Goal: Task Accomplishment & Management: Use online tool/utility

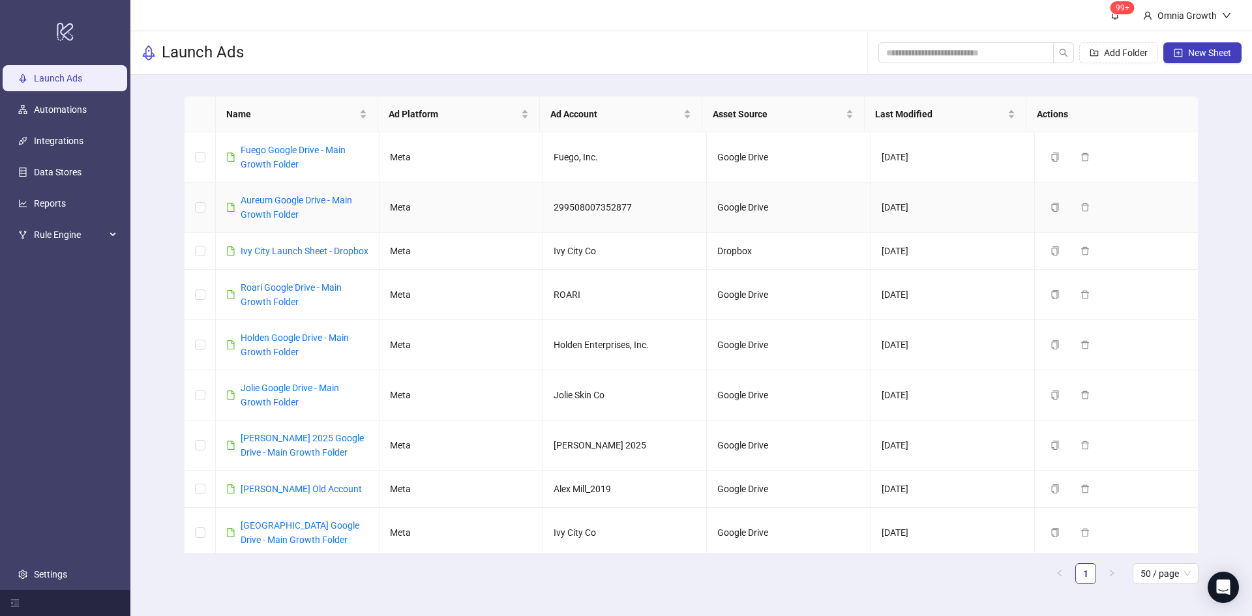
click at [248, 205] on div "Aureum Google Drive - Main Growth Folder" at bounding box center [305, 207] width 128 height 29
click at [252, 201] on link "Aureum Google Drive - Main Growth Folder" at bounding box center [297, 207] width 112 height 25
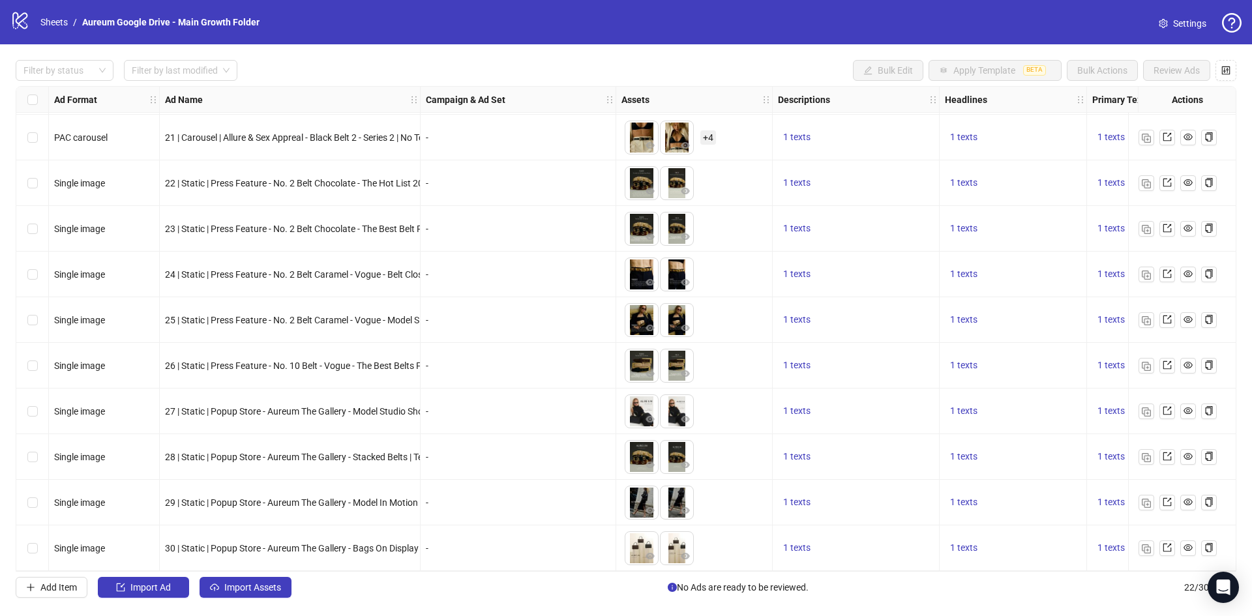
scroll to position [551, 0]
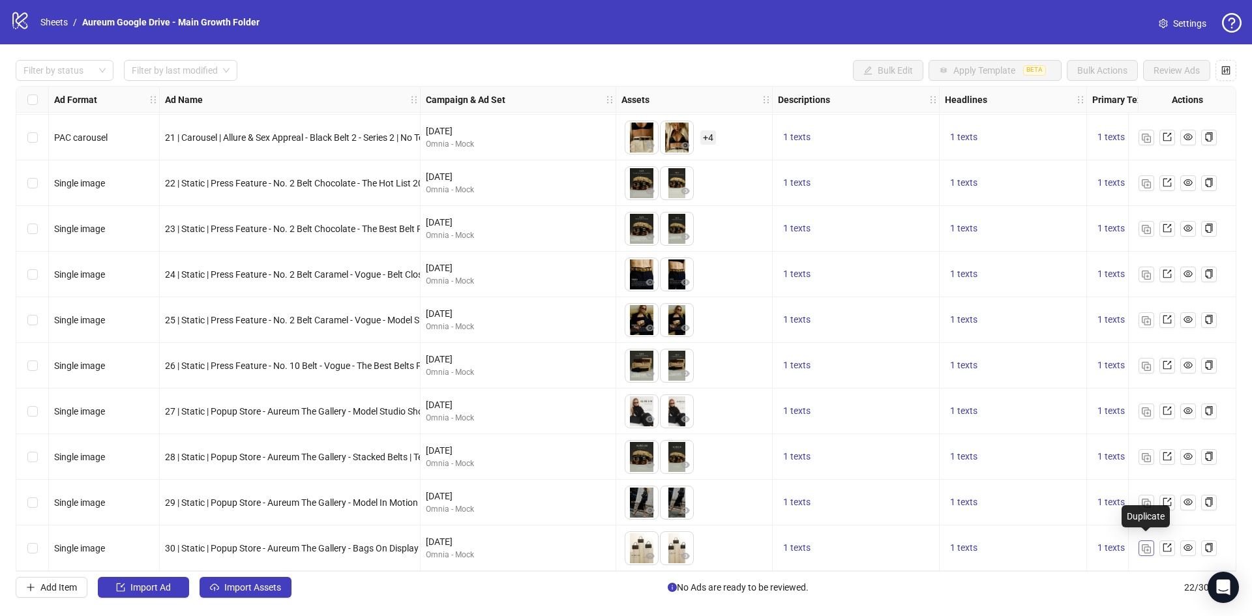
click at [1146, 546] on img "button" at bounding box center [1146, 548] width 9 height 9
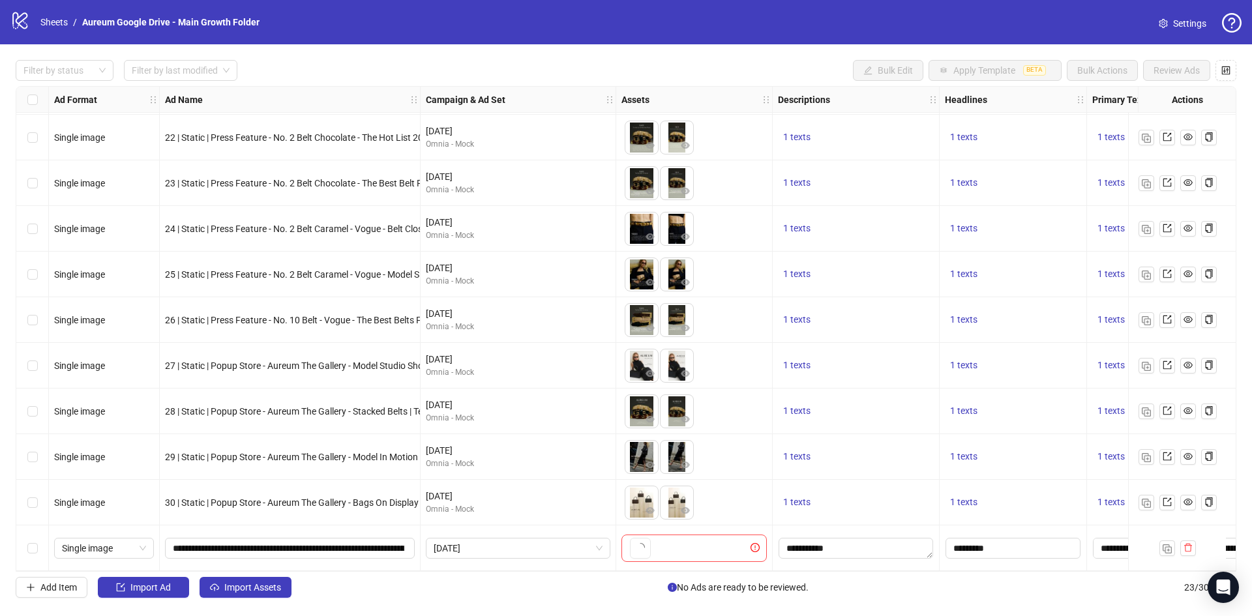
scroll to position [597, 0]
click at [1165, 545] on img "button" at bounding box center [1167, 548] width 9 height 9
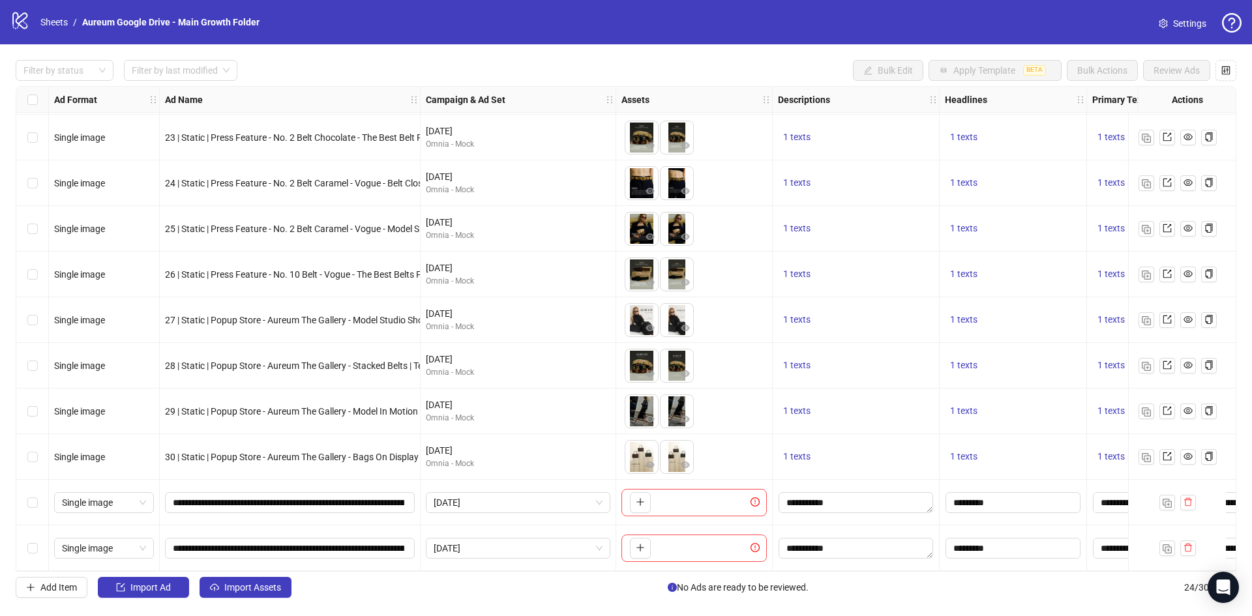
scroll to position [642, 0]
click at [273, 502] on input "**********" at bounding box center [288, 503] width 231 height 14
paste input "******"
type input "**********"
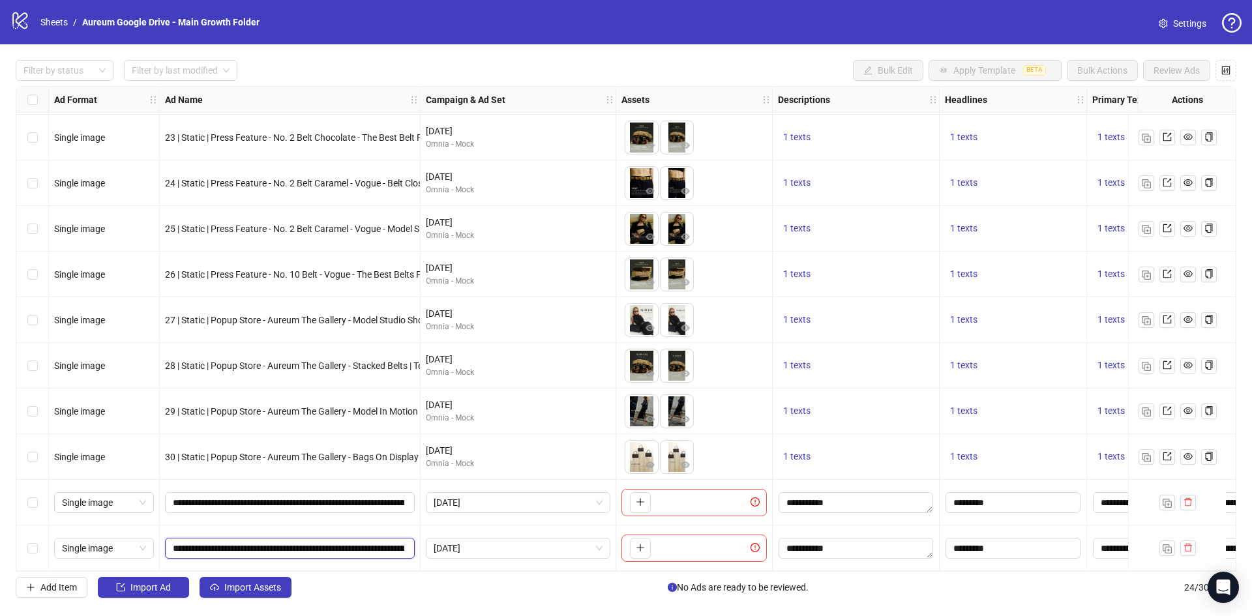
click at [267, 548] on input "**********" at bounding box center [288, 548] width 231 height 14
paste input "text"
type input "**********"
click at [483, 589] on div "Add Item Import Ad Import Assets No Ads are ready to be reviewed. 24 / 300 items" at bounding box center [626, 587] width 1221 height 21
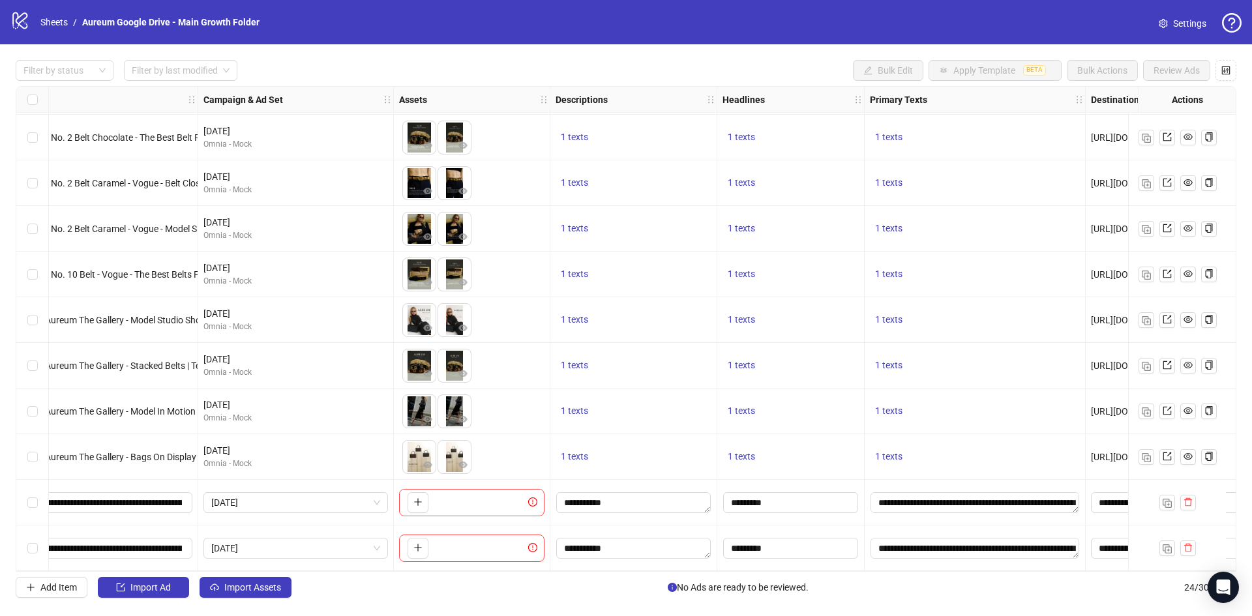
scroll to position [642, 237]
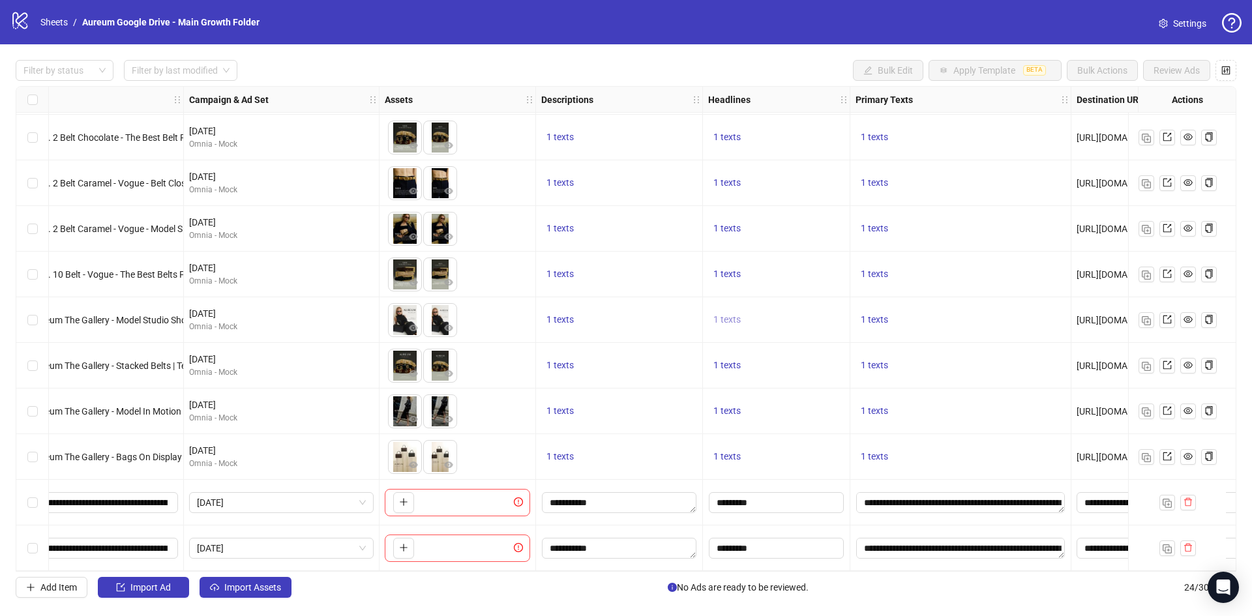
click at [728, 314] on span "1 texts" at bounding box center [726, 319] width 27 height 10
click at [733, 371] on div "1 texts" at bounding box center [776, 366] width 147 height 46
click at [732, 360] on span "1 texts" at bounding box center [726, 365] width 27 height 10
click at [402, 503] on button "button" at bounding box center [403, 502] width 21 height 21
click at [403, 547] on icon "plus" at bounding box center [403, 547] width 9 height 9
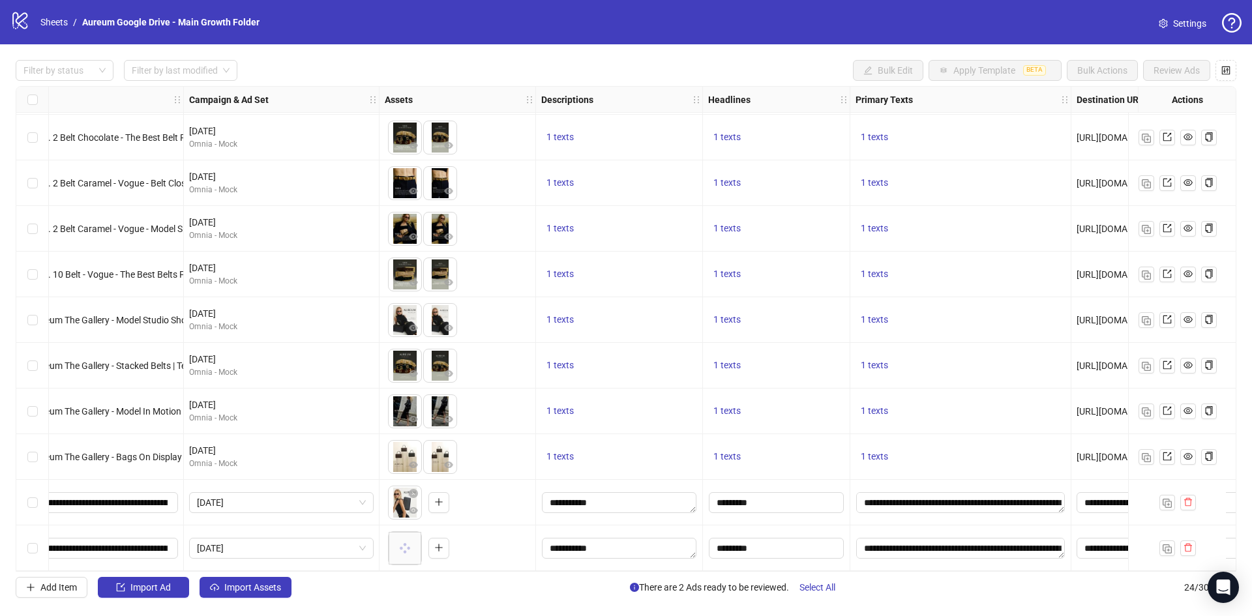
drag, startPoint x: 398, startPoint y: 572, endPoint x: 486, endPoint y: 567, distance: 88.1
click at [486, 567] on div "Ad Format Ad Name Campaign & Ad Set Assets Descriptions Headlines Primary Texts…" at bounding box center [626, 329] width 1221 height 486
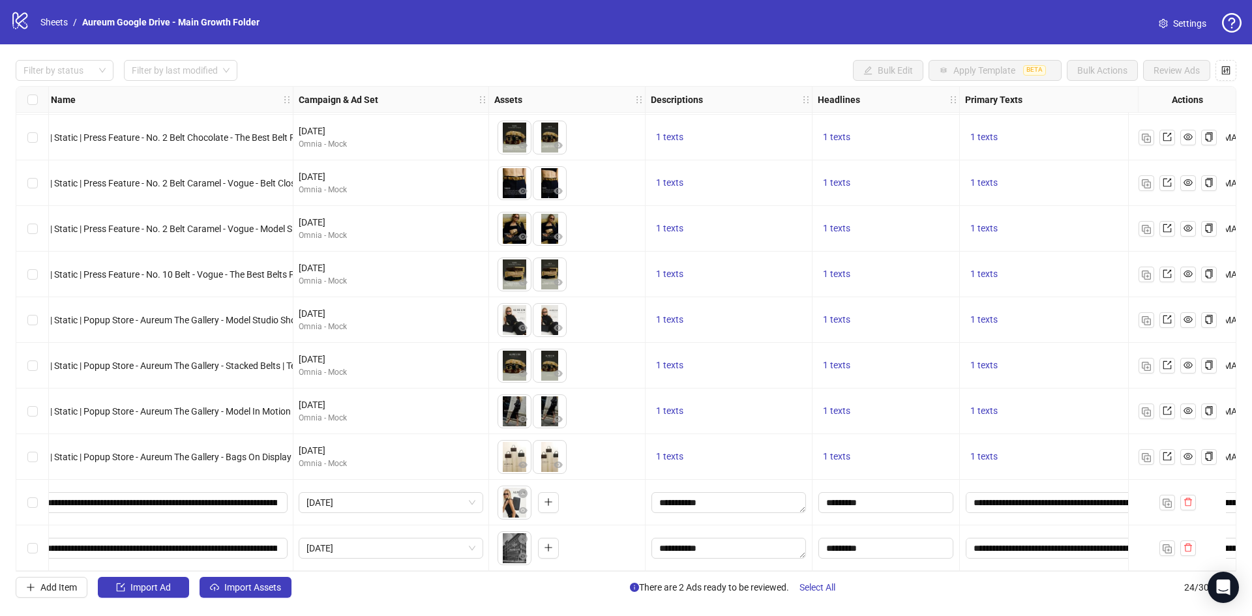
scroll to position [642, 0]
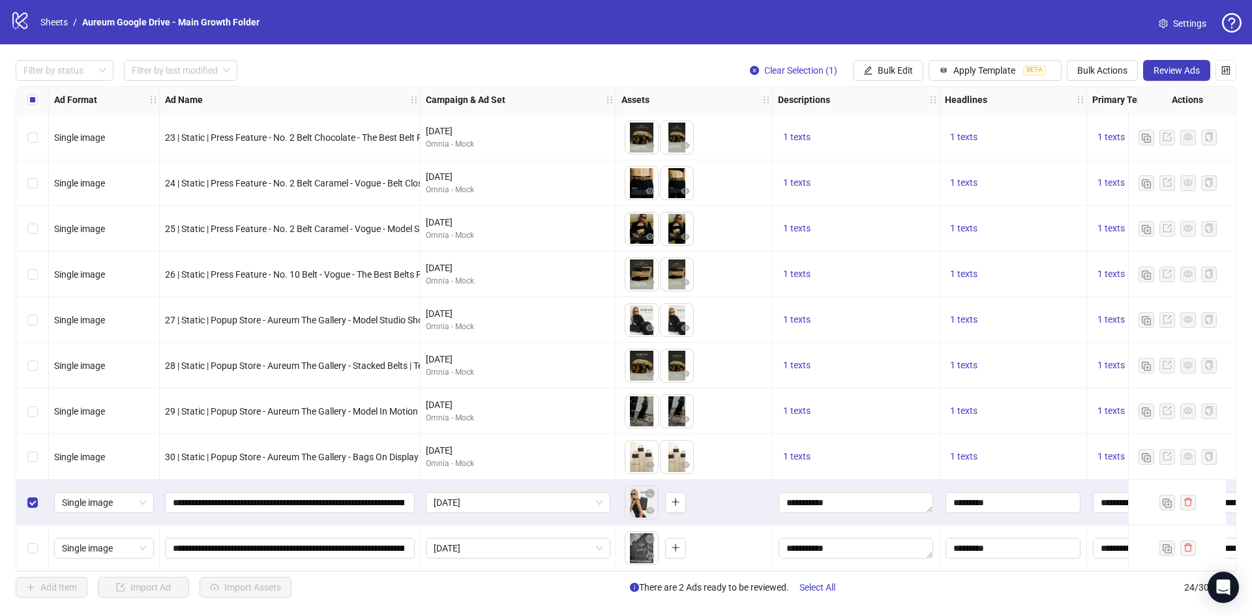
click at [26, 541] on div "Select row 24" at bounding box center [32, 549] width 33 height 46
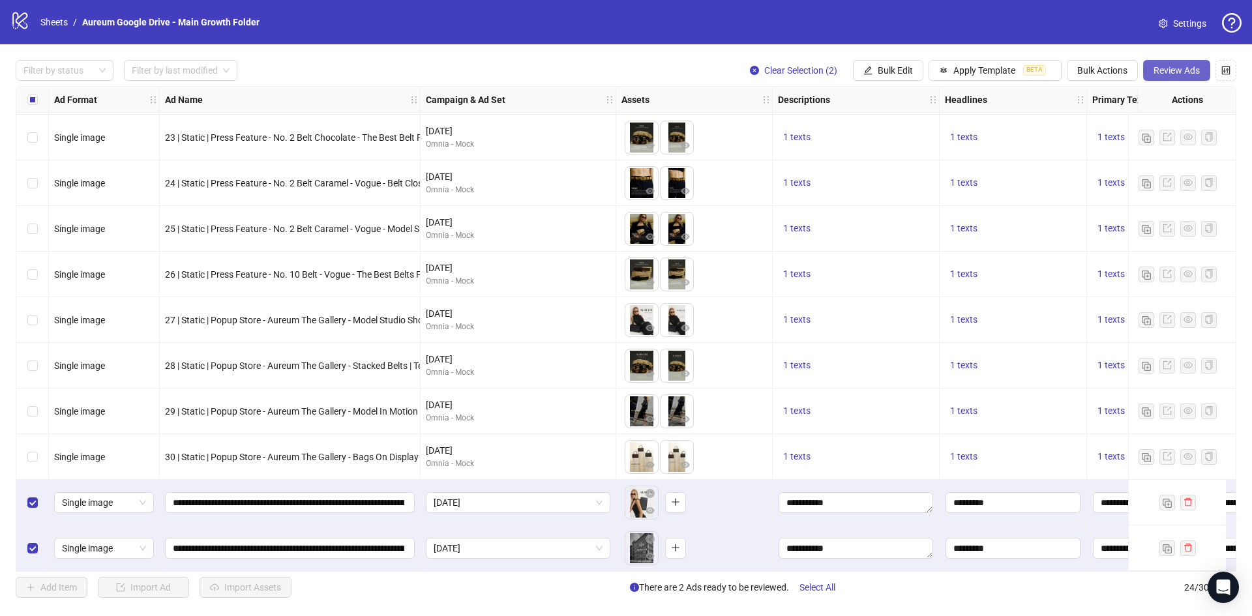
click at [1172, 69] on span "Review Ads" at bounding box center [1176, 70] width 46 height 10
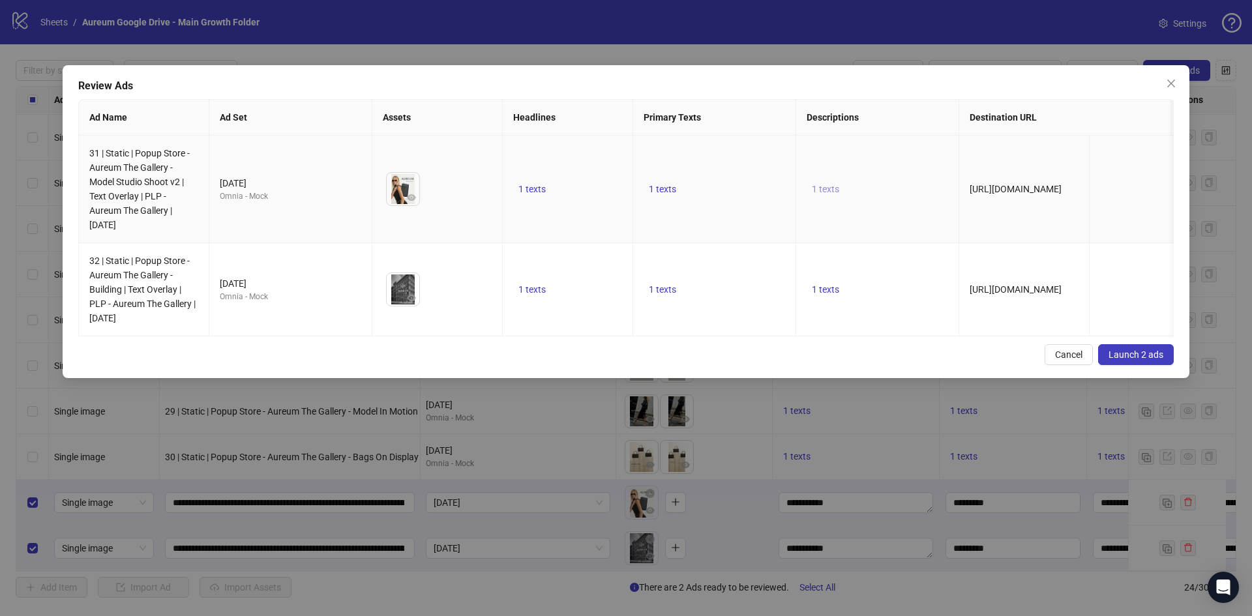
click at [821, 190] on span "1 texts" at bounding box center [825, 189] width 27 height 10
click at [666, 290] on span "1 texts" at bounding box center [662, 289] width 27 height 10
click at [536, 179] on td "1 texts" at bounding box center [568, 190] width 130 height 108
click at [535, 186] on span "1 texts" at bounding box center [531, 189] width 27 height 10
click at [828, 286] on span "1 texts" at bounding box center [825, 289] width 27 height 10
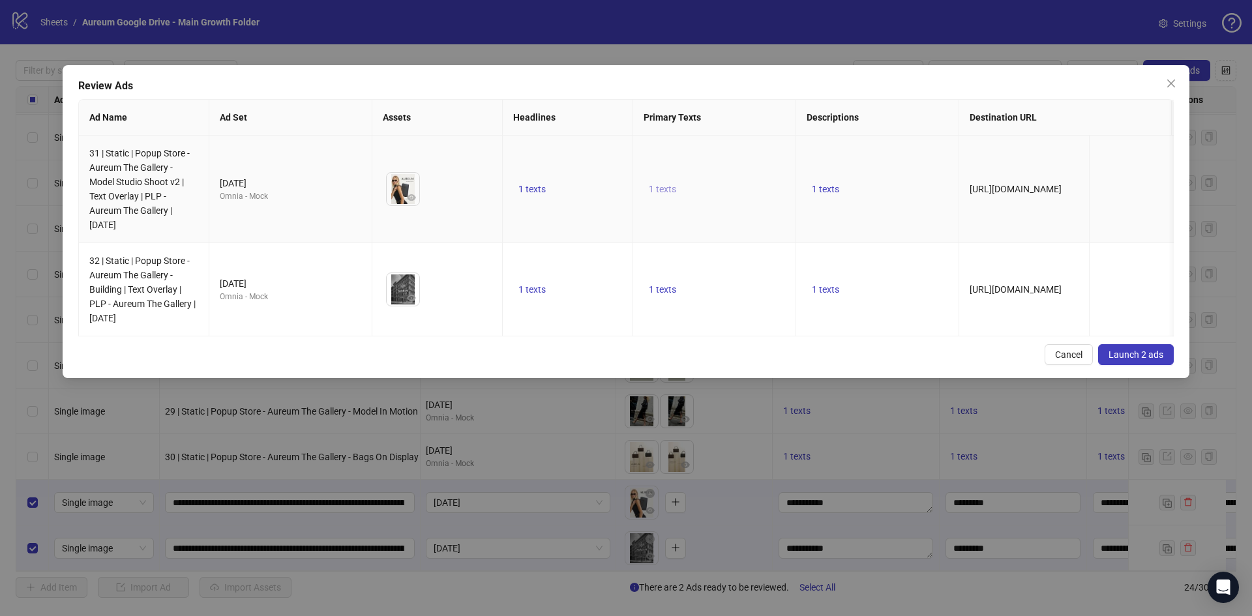
click at [662, 189] on span "1 texts" at bounding box center [662, 189] width 27 height 10
click at [881, 332] on td "1 texts" at bounding box center [877, 289] width 163 height 93
click at [1133, 360] on span "Launch 2 ads" at bounding box center [1135, 355] width 55 height 10
